Goal: Information Seeking & Learning: Learn about a topic

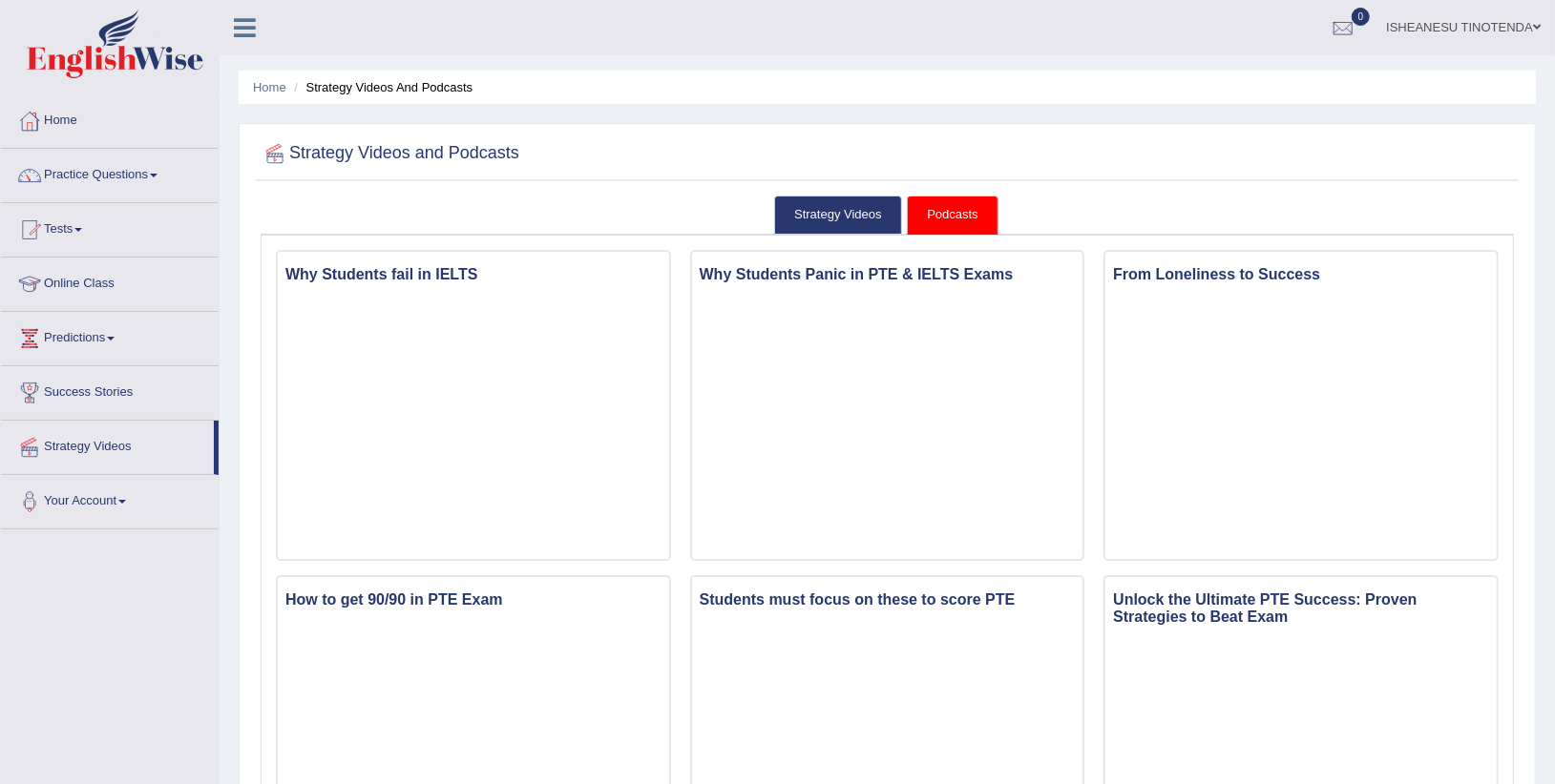
click at [155, 171] on link "Practice Questions" at bounding box center [110, 173] width 218 height 48
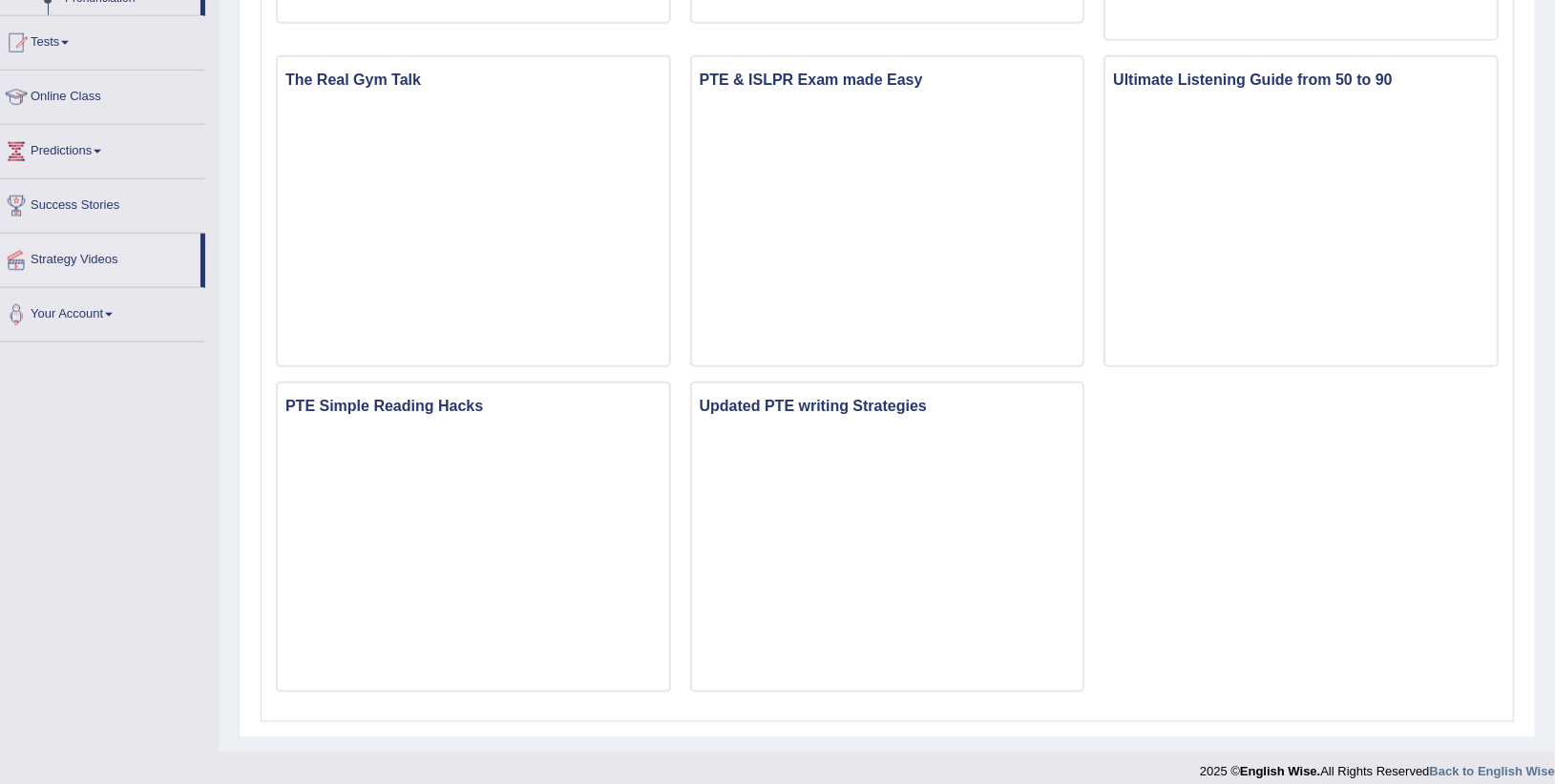
scroll to position [211, 0]
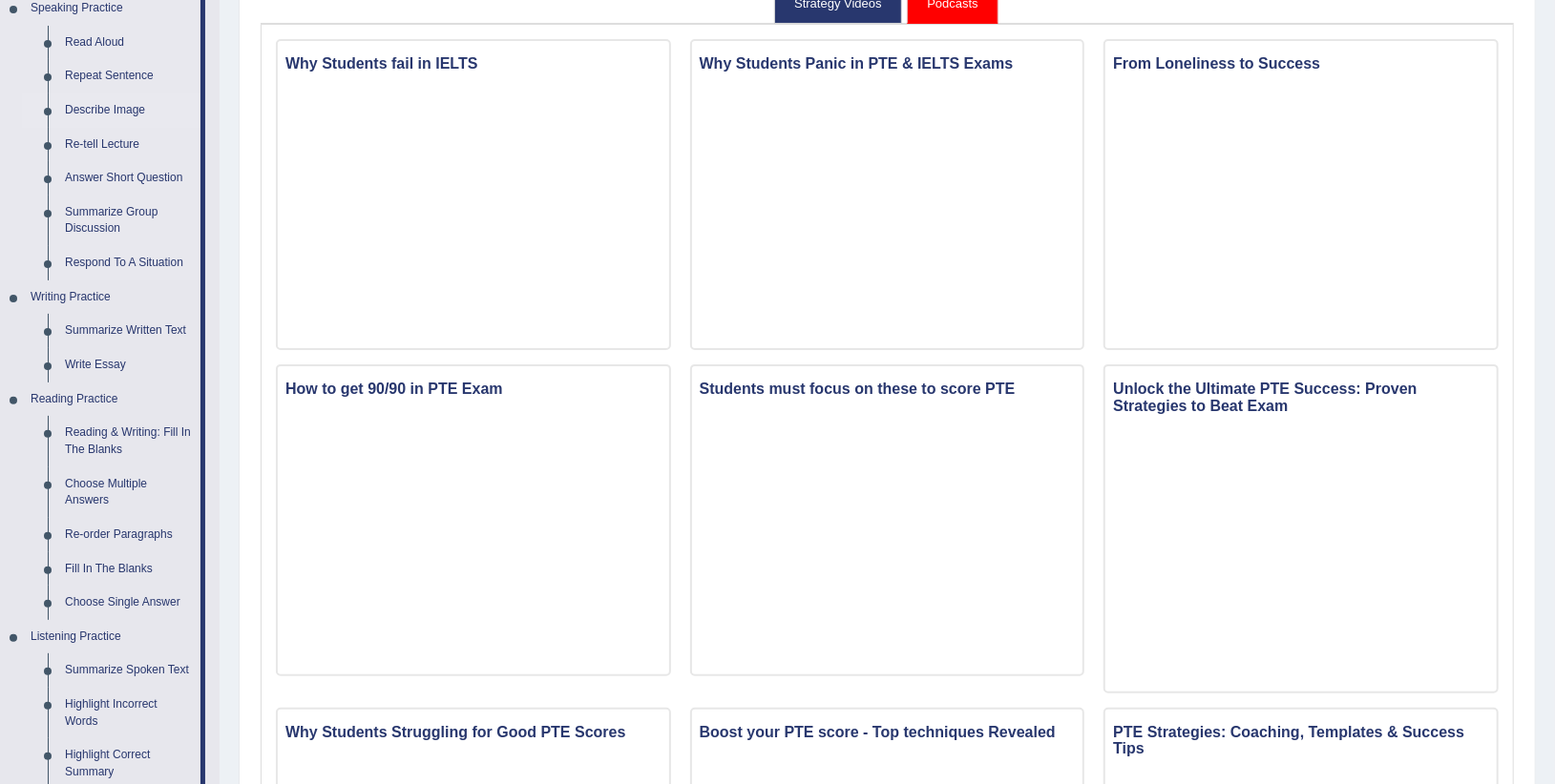
click at [130, 306] on link "Writing Practice" at bounding box center [111, 298] width 179 height 34
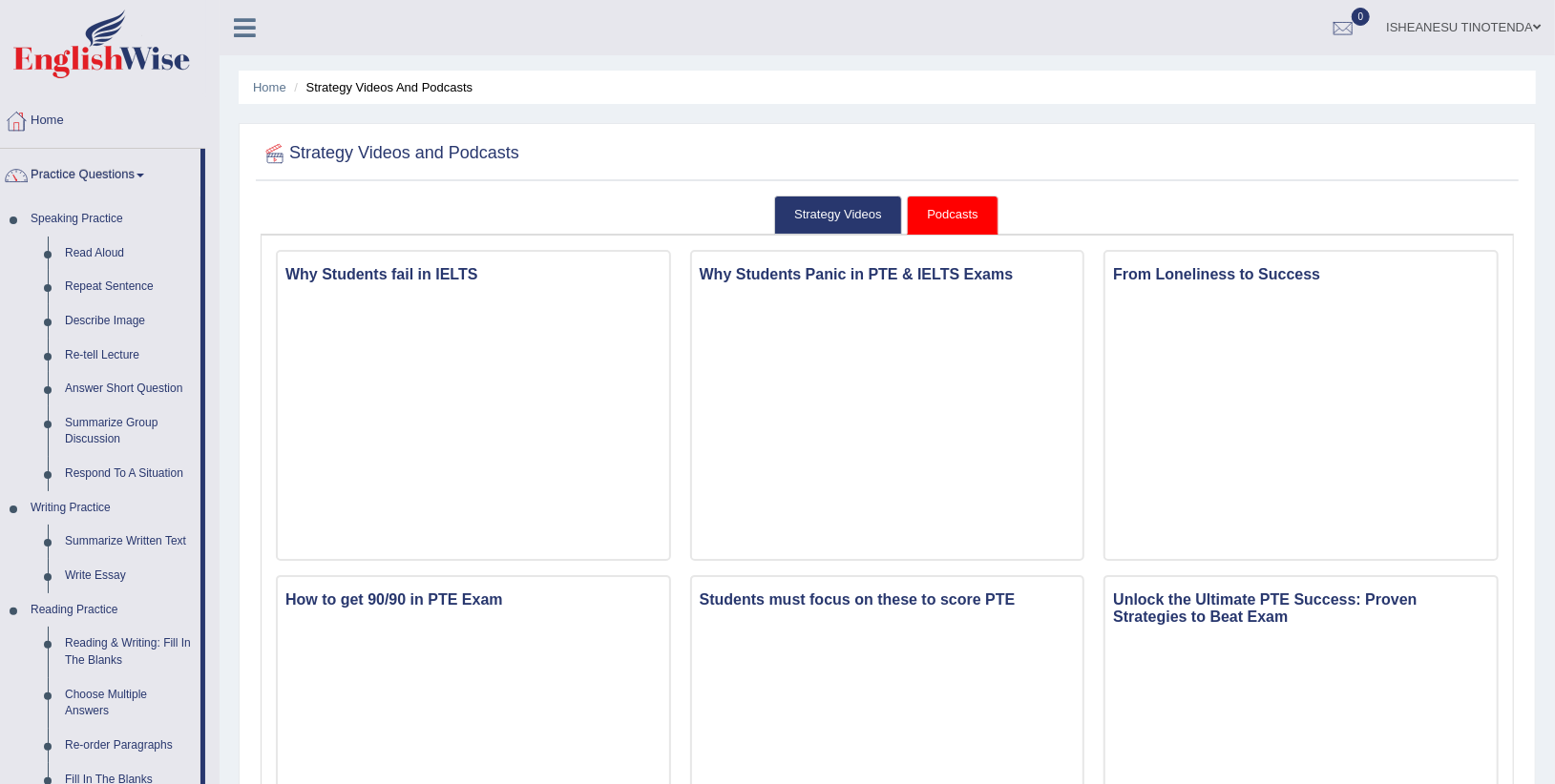
scroll to position [211, 0]
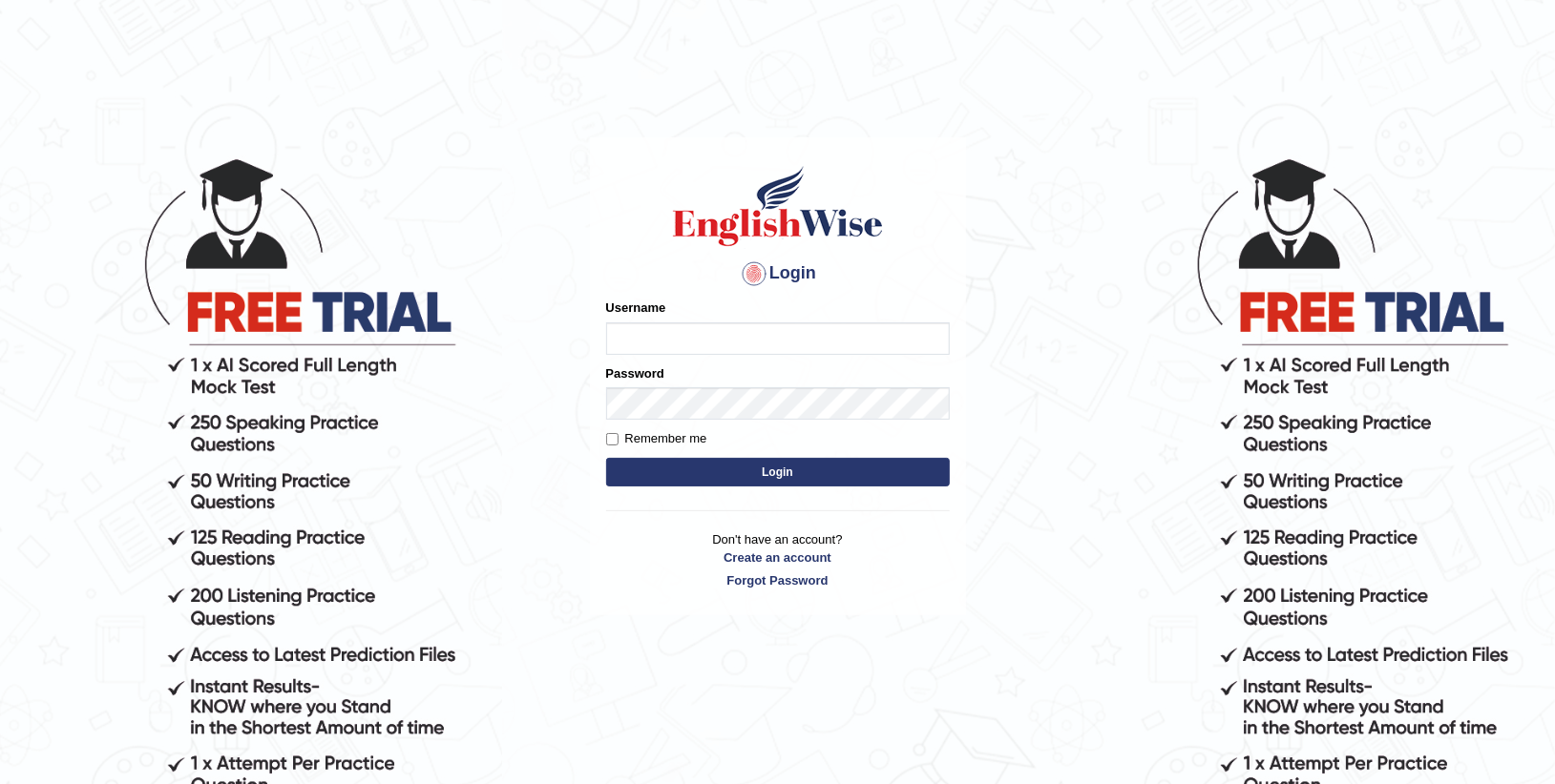
type input "Anesu_92"
click at [782, 466] on button "Login" at bounding box center [778, 473] width 344 height 29
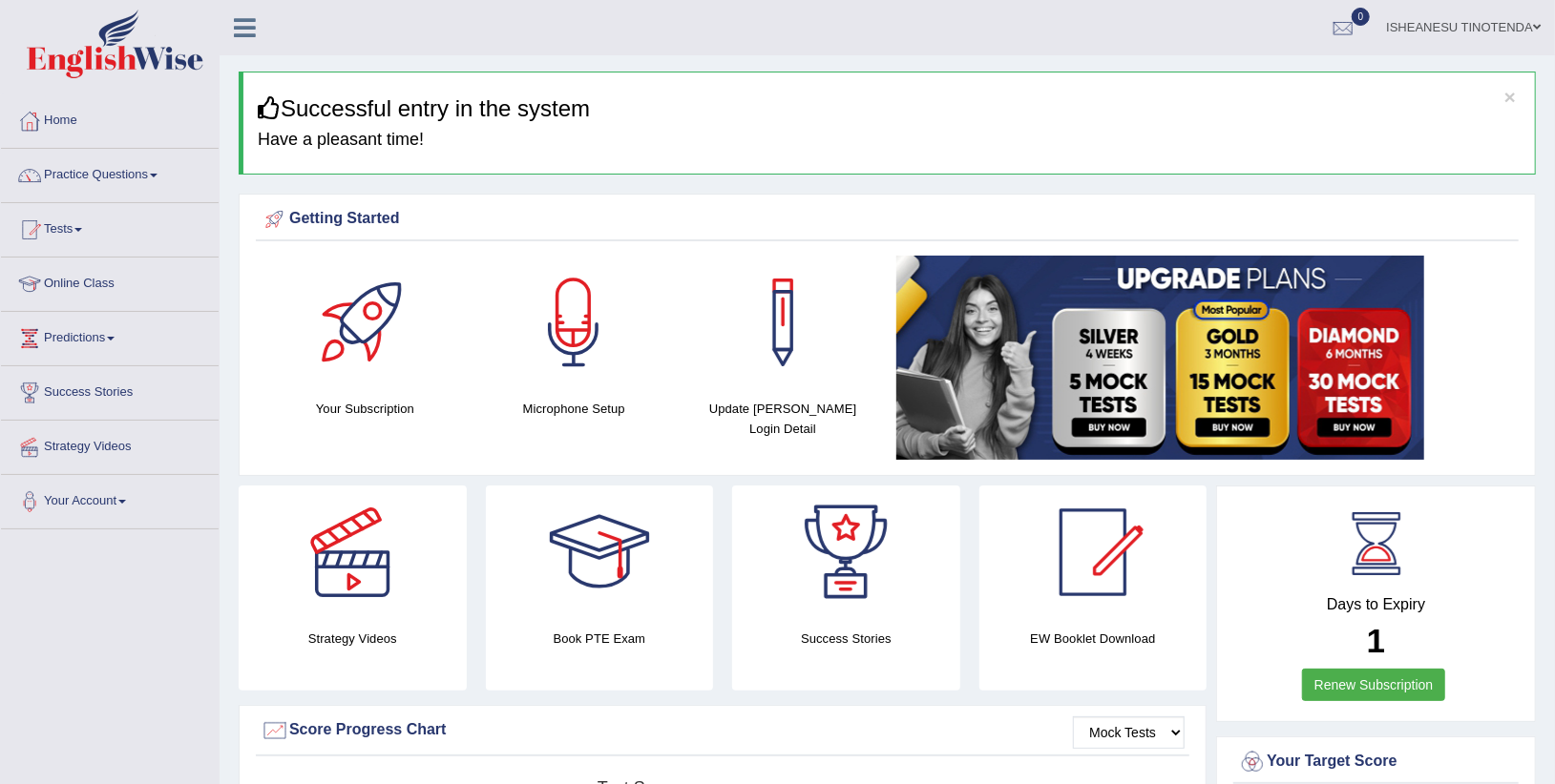
click at [987, 323] on img at bounding box center [1160, 358] width 528 height 204
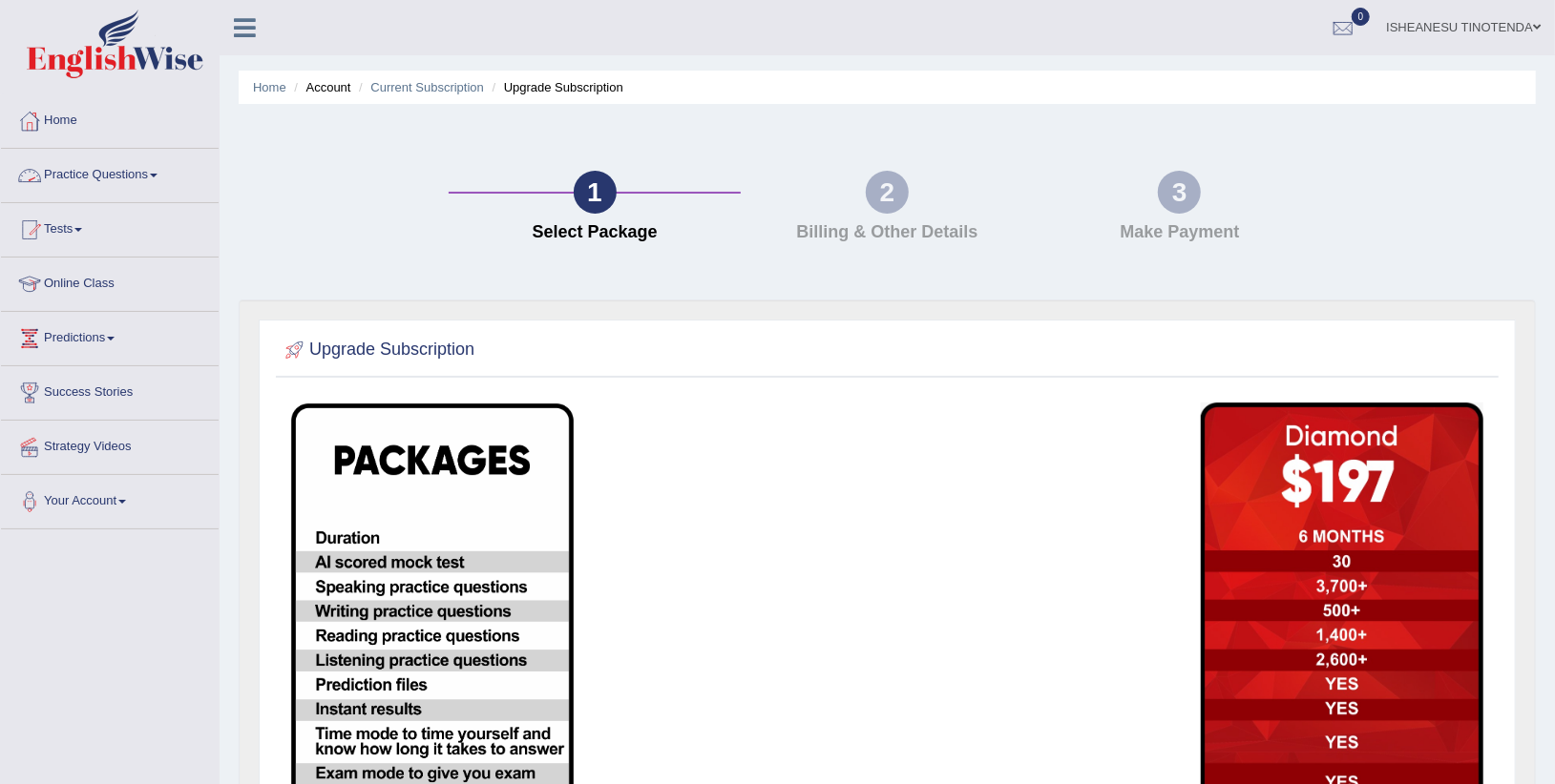
click at [155, 170] on link "Practice Questions" at bounding box center [110, 173] width 218 height 48
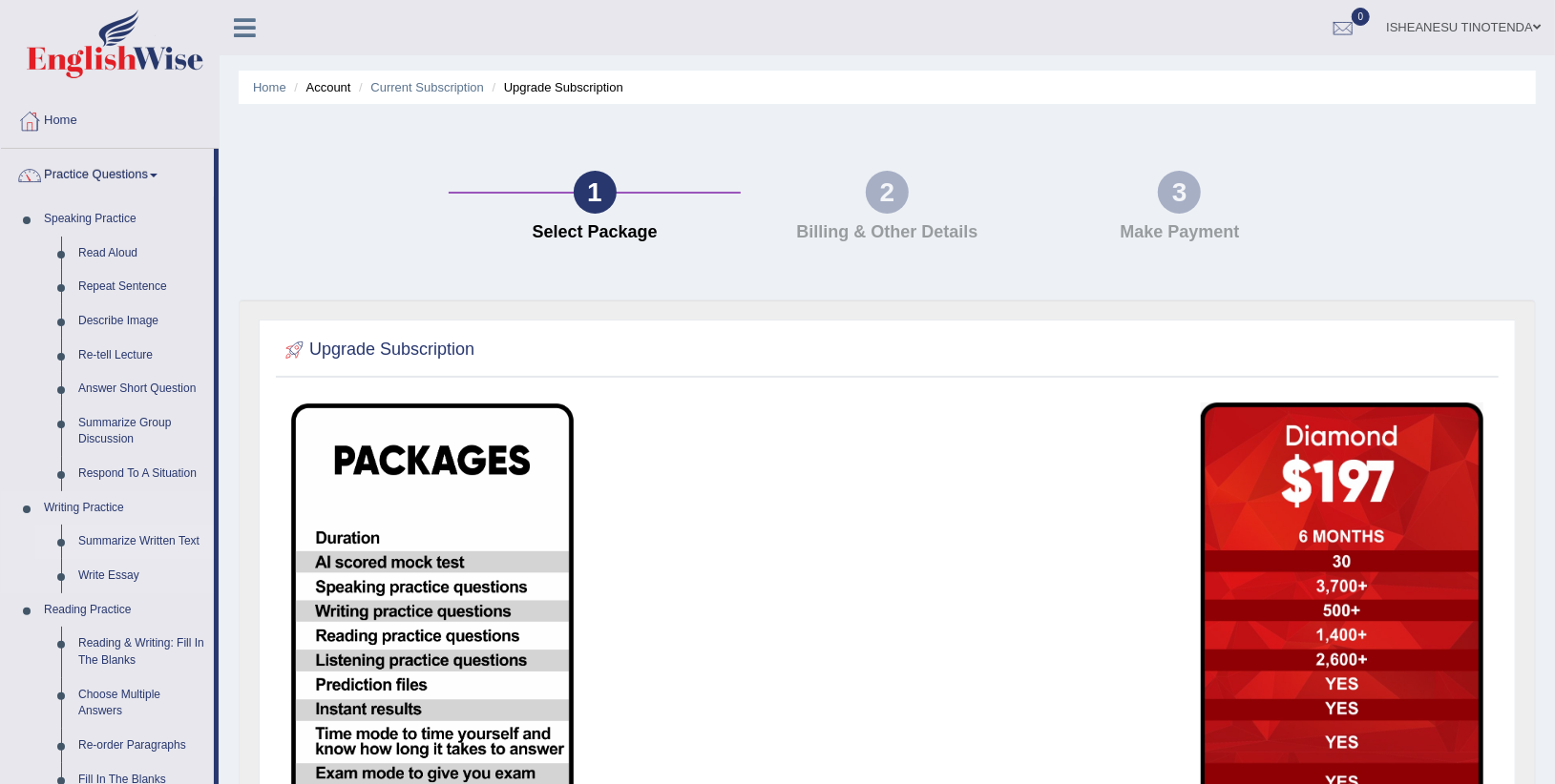
click at [141, 532] on link "Summarize Written Text" at bounding box center [141, 542] width 144 height 34
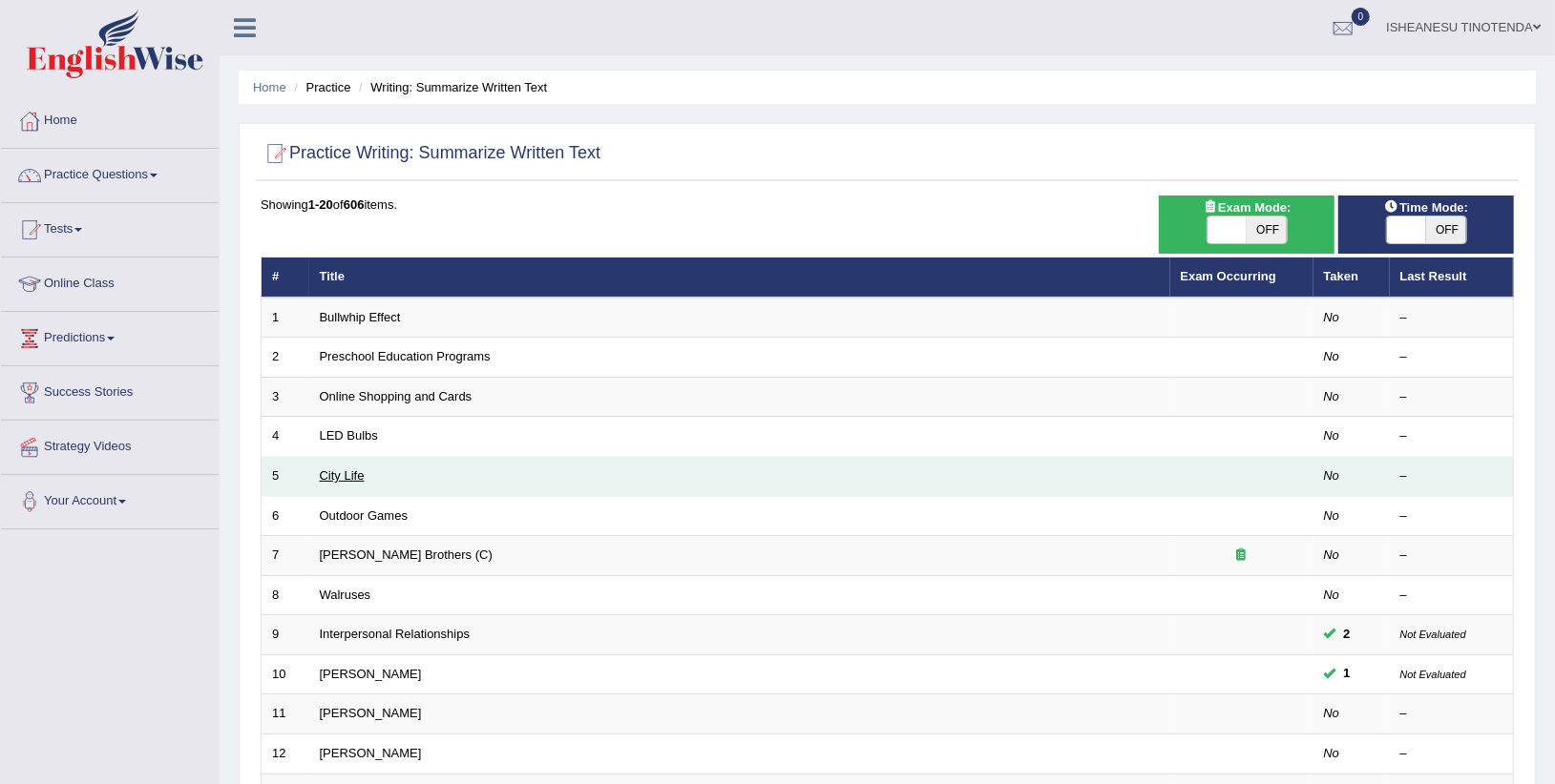
click at [331, 474] on link "City Life" at bounding box center [342, 476] width 45 height 14
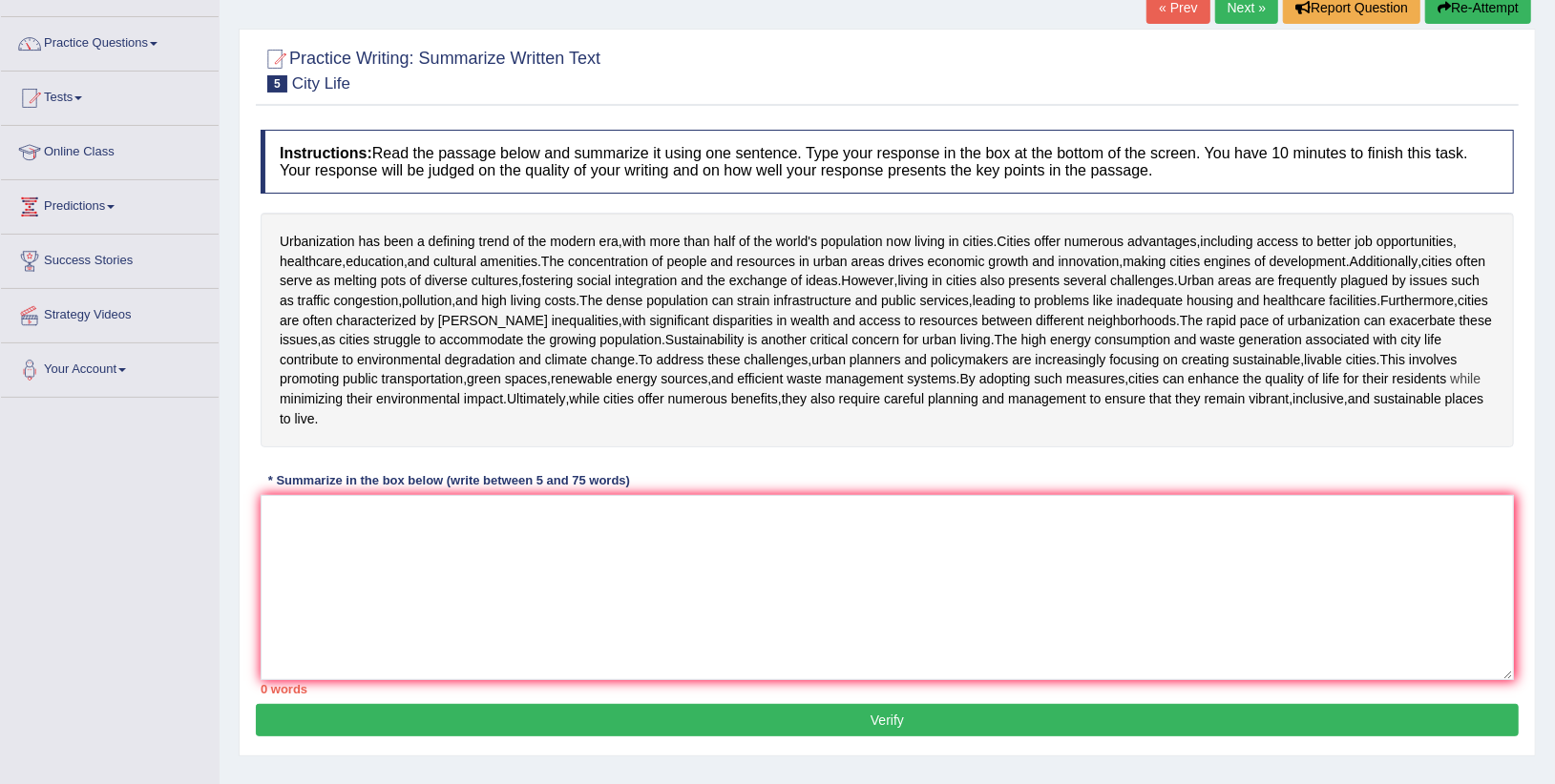
scroll to position [135, 0]
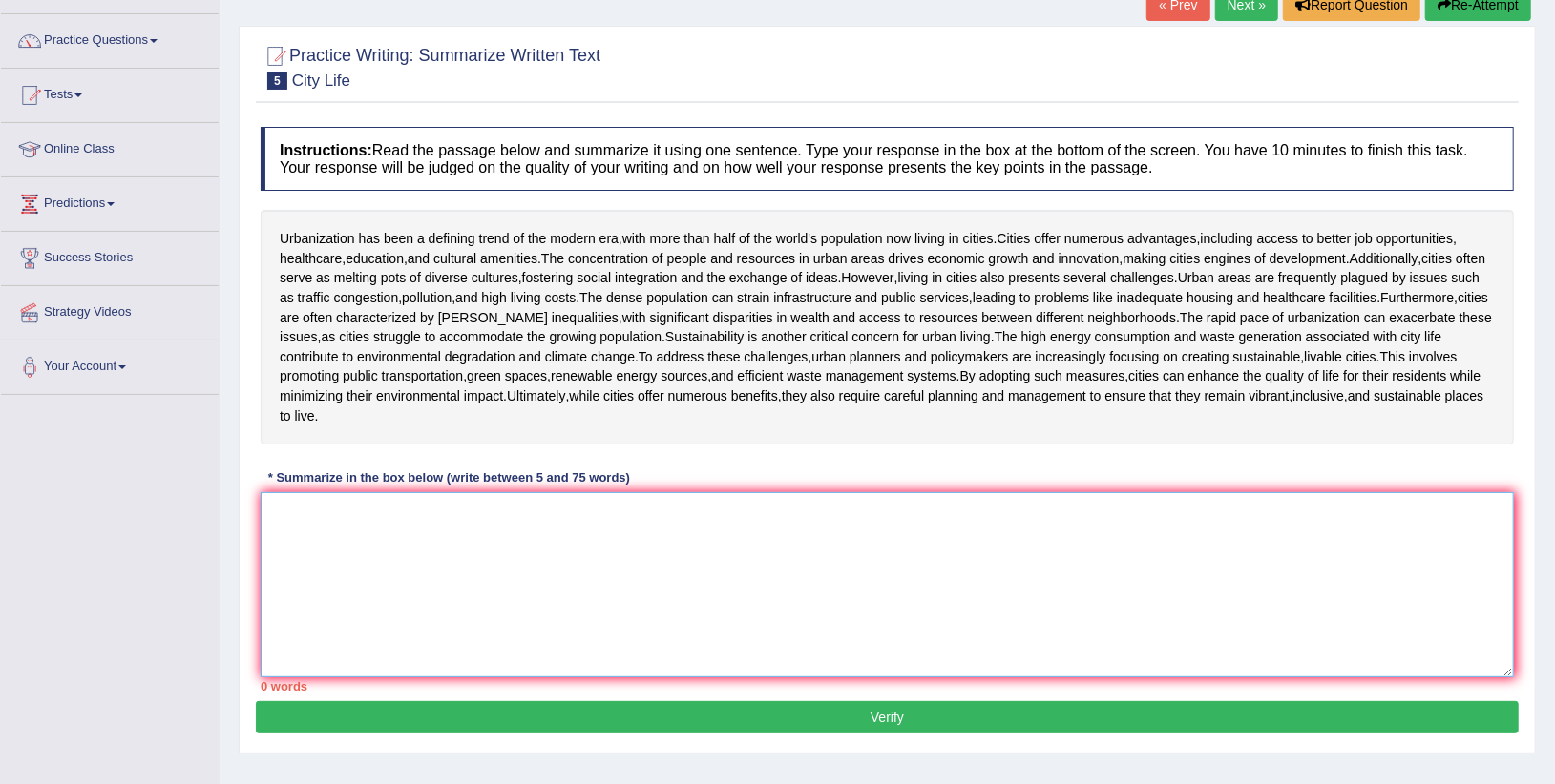
click at [336, 528] on textarea at bounding box center [887, 585] width 1253 height 185
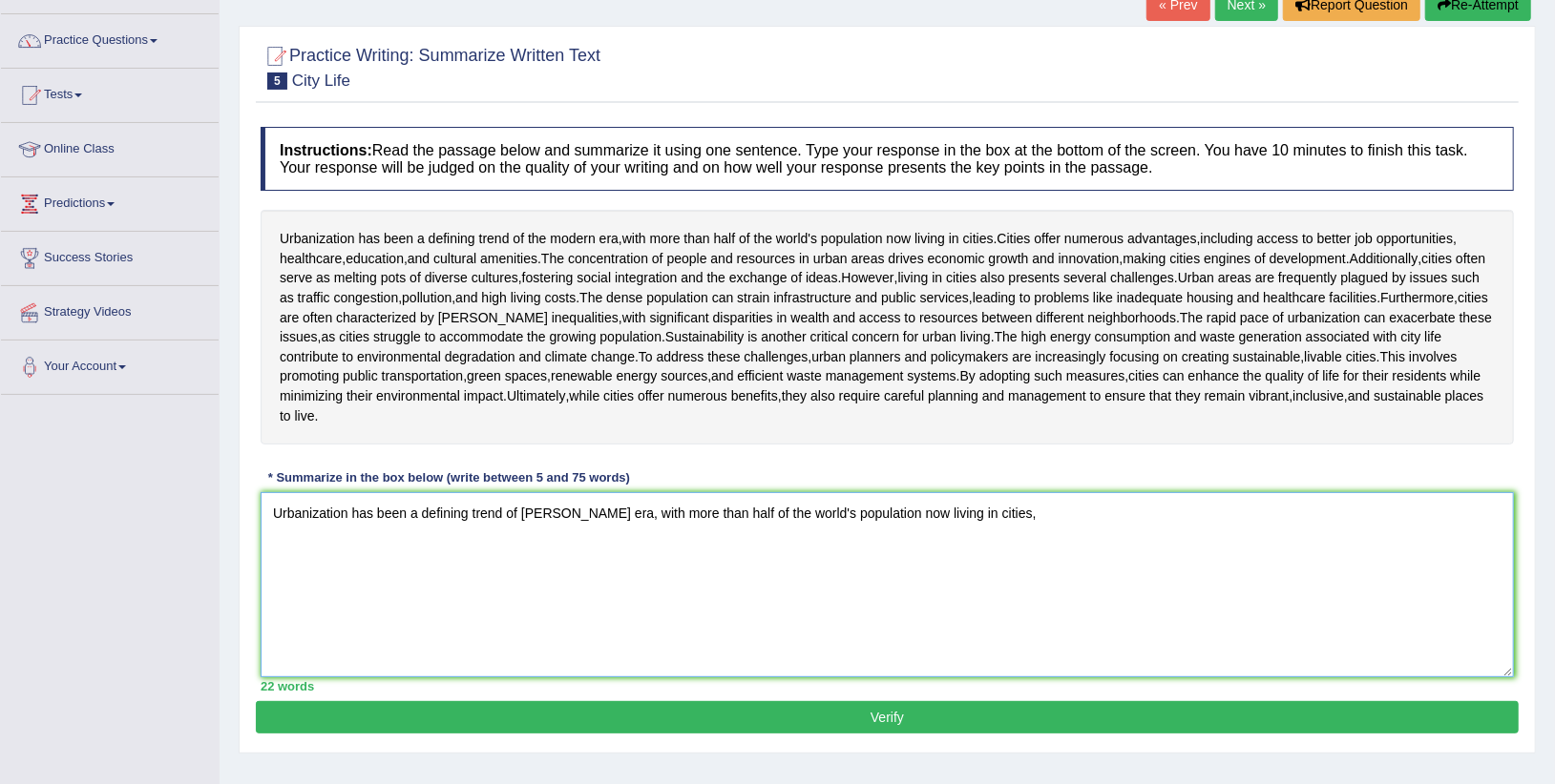
click at [523, 513] on textarea "Urbanization has been a defining trend of [PERSON_NAME] era, with more than hal…" at bounding box center [887, 585] width 1253 height 185
click at [1010, 516] on textarea "Urbanization has been a defining trend of the morden era, with more than half o…" at bounding box center [887, 585] width 1253 height 185
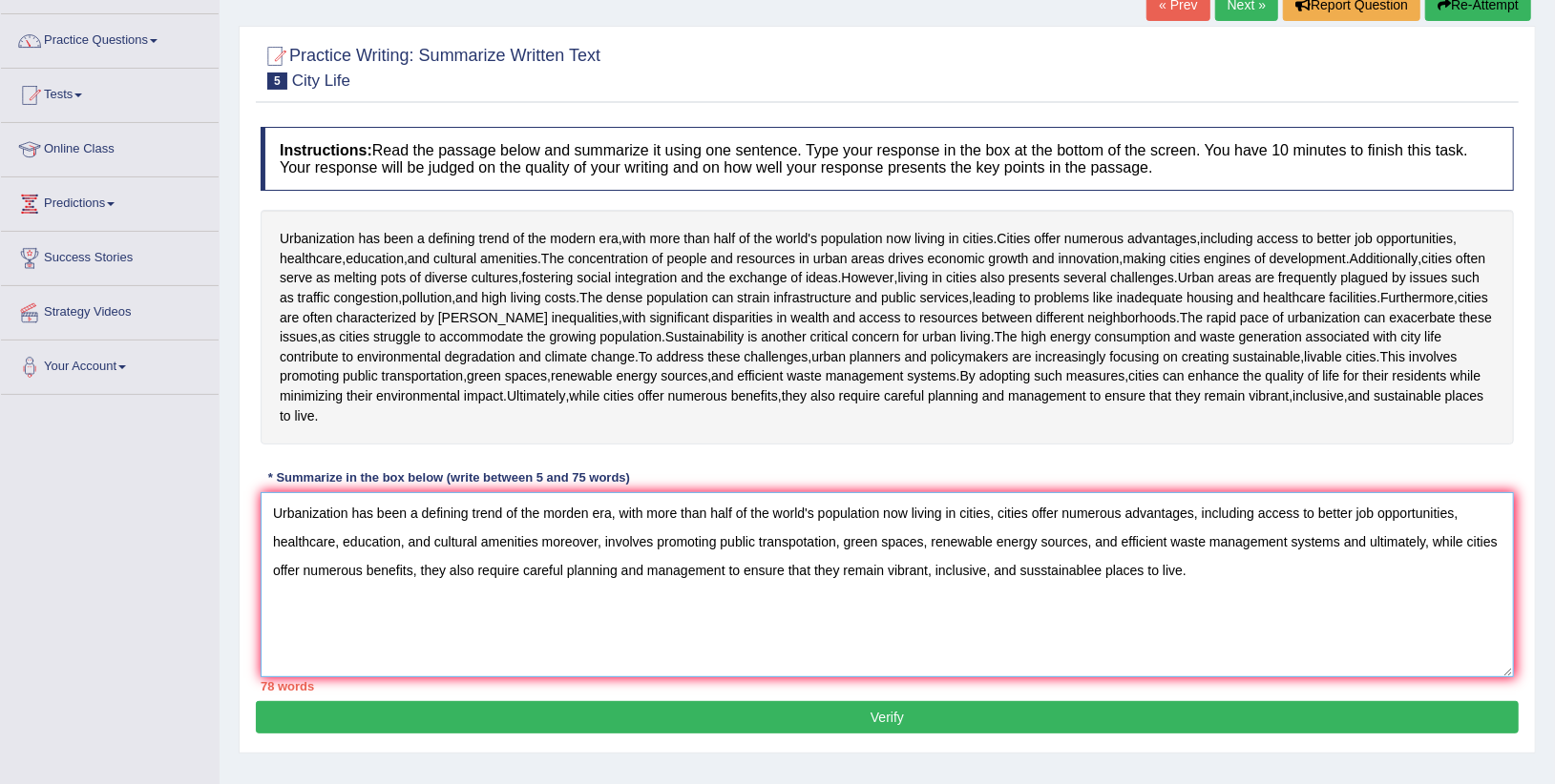
drag, startPoint x: 597, startPoint y: 542, endPoint x: 539, endPoint y: 542, distance: 58.0
click at [539, 542] on textarea "Urbanization has been a defining trend of the morden era, with more than half o…" at bounding box center [887, 585] width 1253 height 185
click at [540, 543] on textarea "Urbanization has been a defining trend of the morden era, with more than half o…" at bounding box center [887, 585] width 1253 height 185
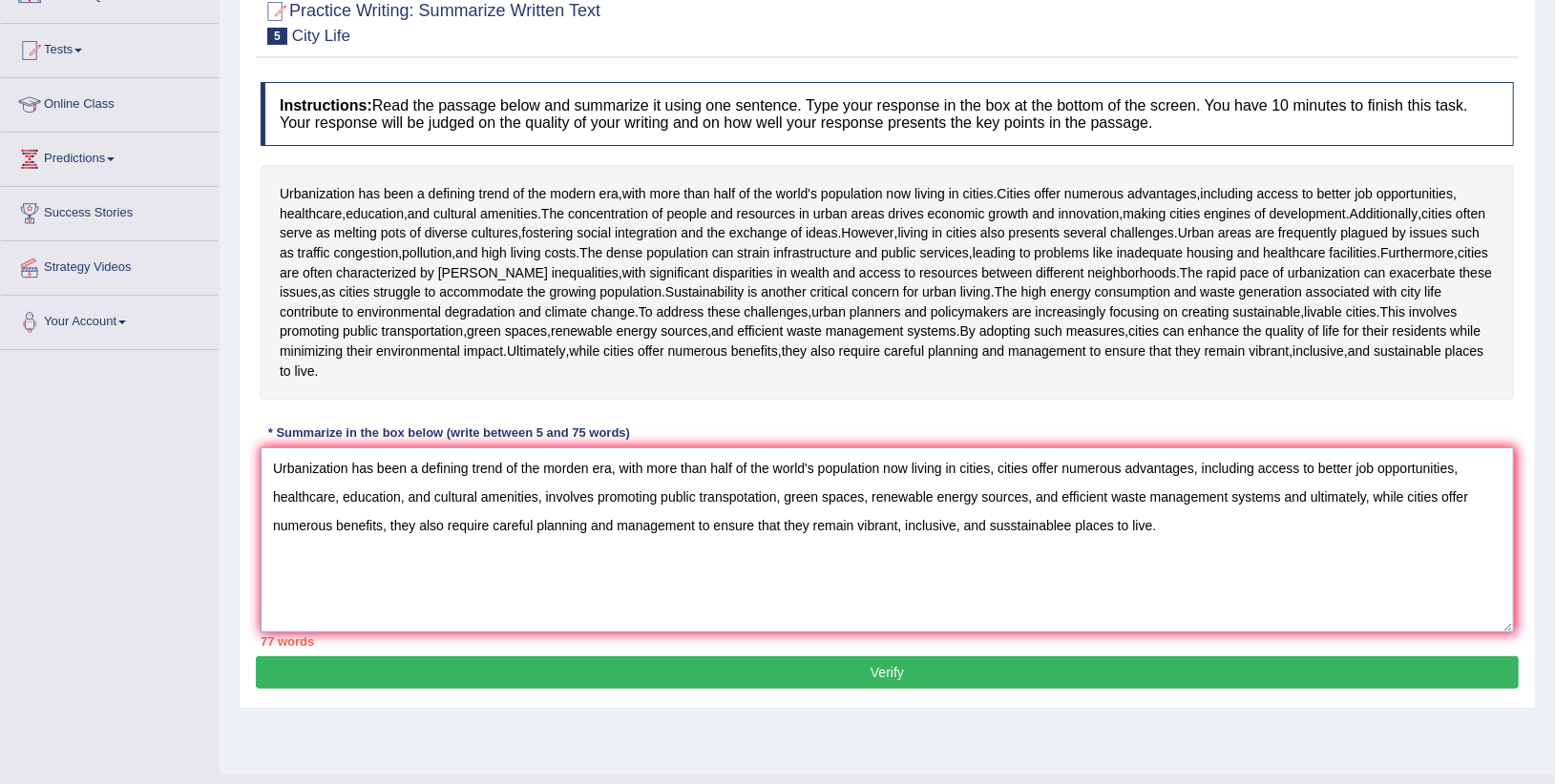
scroll to position [180, 0]
type textarea "Urbanization has been a defining trend of the morden era, with more than half o…"
